Goal: Task Accomplishment & Management: Complete application form

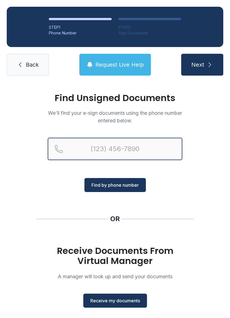
click at [121, 154] on input "Reservation phone number" at bounding box center [115, 149] width 135 height 22
type input "[PHONE_NUMBER]"
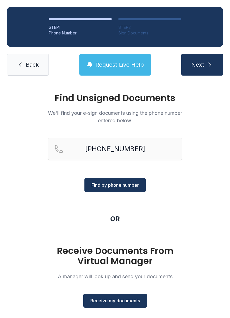
click at [121, 186] on span "Find by phone number" at bounding box center [114, 185] width 47 height 7
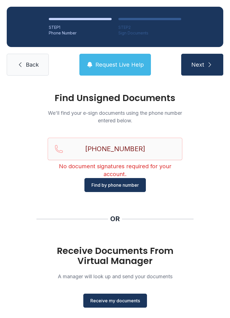
click at [124, 297] on button "Receive my documents" at bounding box center [115, 301] width 64 height 14
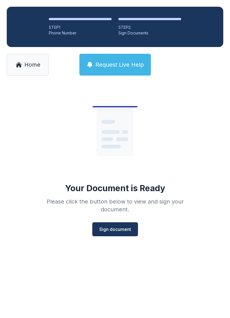
click at [111, 230] on span "Sign document" at bounding box center [115, 229] width 32 height 7
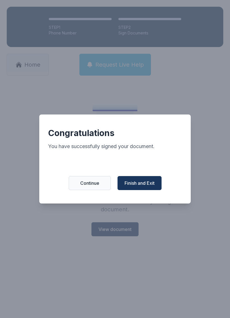
click at [156, 185] on button "Finish and Exit" at bounding box center [139, 183] width 44 height 14
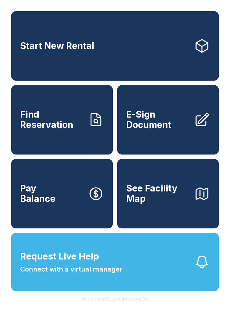
click at [168, 129] on span "E-Sign Document" at bounding box center [157, 120] width 63 height 20
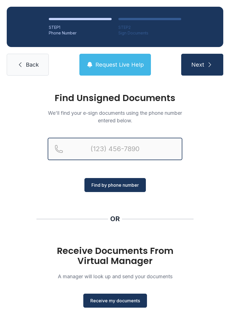
click at [112, 145] on input "Reservation phone number" at bounding box center [115, 149] width 135 height 22
type input "[PHONE_NUMBER]"
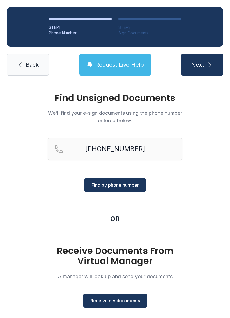
click at [125, 188] on span "Find by phone number" at bounding box center [114, 185] width 47 height 7
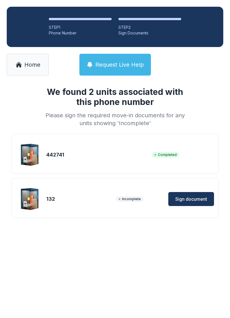
click at [191, 198] on span "Sign document" at bounding box center [191, 199] width 32 height 7
click at [38, 67] on span "Home" at bounding box center [32, 65] width 16 height 8
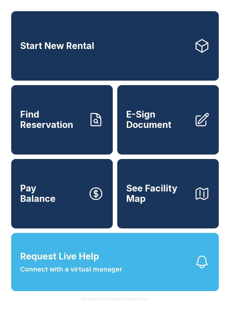
click at [170, 129] on span "E-Sign Document" at bounding box center [157, 120] width 63 height 20
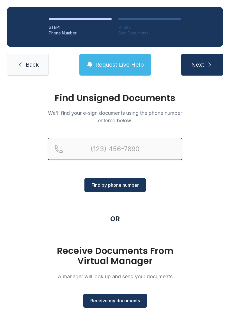
click at [121, 151] on input "Reservation phone number" at bounding box center [115, 149] width 135 height 22
type input "[PHONE_NUMBER]"
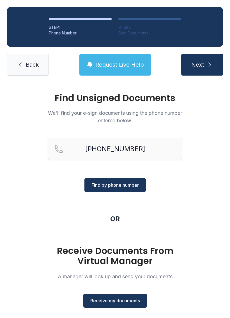
click at [122, 188] on span "Find by phone number" at bounding box center [114, 185] width 47 height 7
click at [120, 185] on span "Find by phone number" at bounding box center [114, 185] width 47 height 7
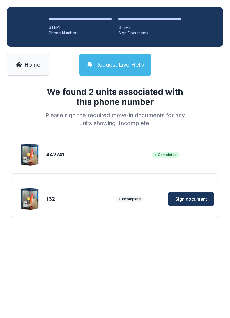
click at [196, 201] on span "Sign document" at bounding box center [191, 199] width 32 height 7
click at [197, 201] on span "Sign document" at bounding box center [191, 199] width 32 height 7
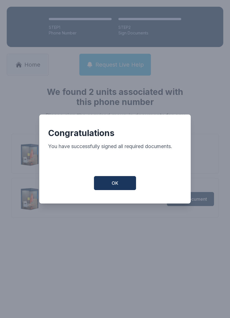
click at [120, 180] on button "OK" at bounding box center [115, 183] width 42 height 14
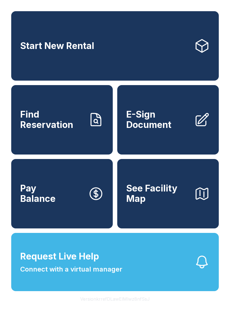
click at [67, 209] on button "Pay Balance" at bounding box center [61, 194] width 101 height 70
click at [175, 202] on span "See Facility Map" at bounding box center [157, 194] width 63 height 20
